Goal: Find specific page/section: Find specific page/section

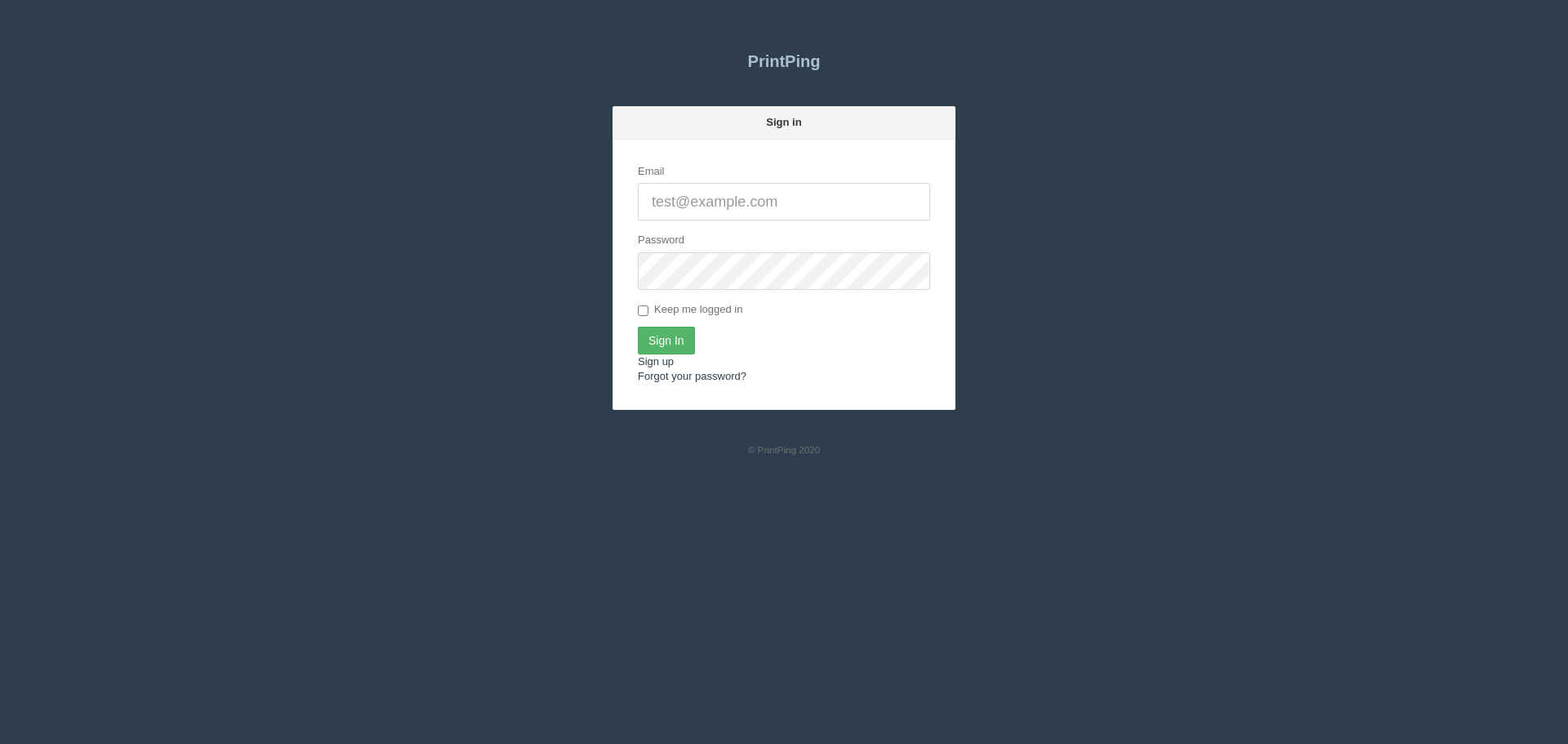
type input "[PERSON_NAME][EMAIL_ADDRESS][DOMAIN_NAME]"
click at [671, 327] on input "Sign In" at bounding box center [666, 340] width 58 height 27
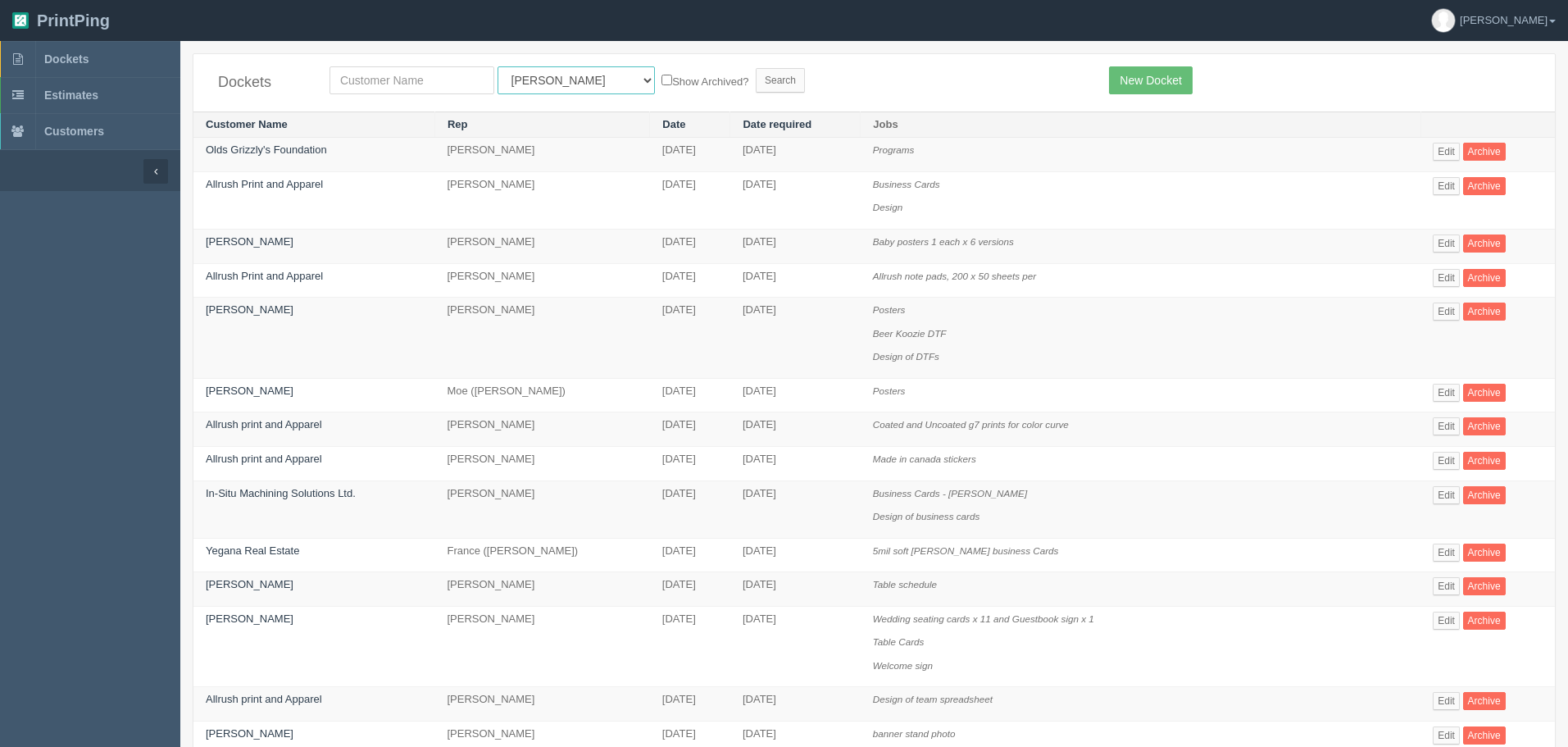
click at [531, 88] on select "All Users [PERSON_NAME] Test 1 [PERSON_NAME] [PERSON_NAME] [PERSON_NAME] France…" at bounding box center [576, 80] width 158 height 27
select select "11"
click at [497, 67] on select "All Users [PERSON_NAME] Test 1 [PERSON_NAME] [PERSON_NAME] [PERSON_NAME] France…" at bounding box center [576, 80] width 158 height 27
click at [418, 75] on input "text" at bounding box center [412, 80] width 164 height 27
type input "edge"
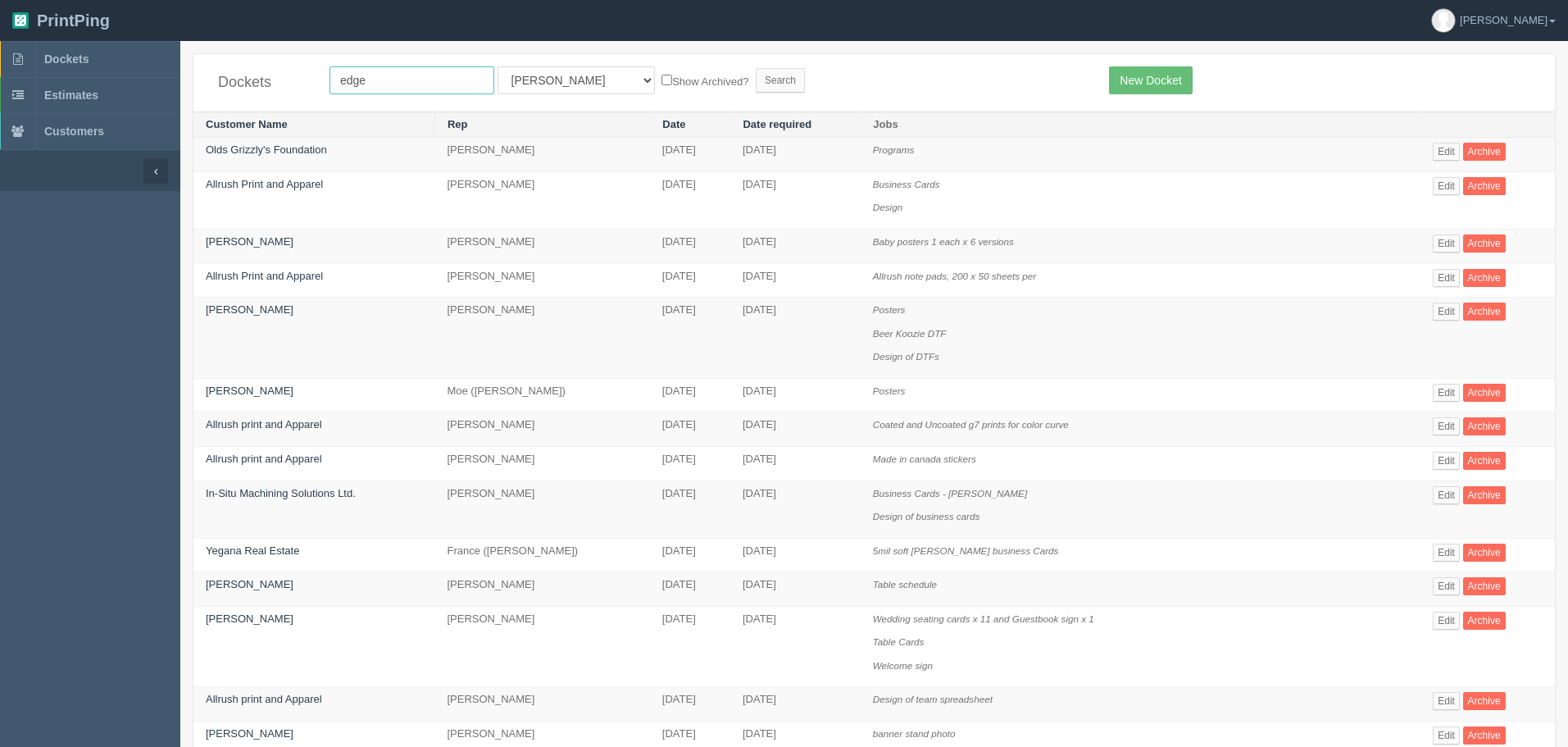
click at [756, 69] on input "Search" at bounding box center [780, 80] width 49 height 24
